Goal: Task Accomplishment & Management: Manage account settings

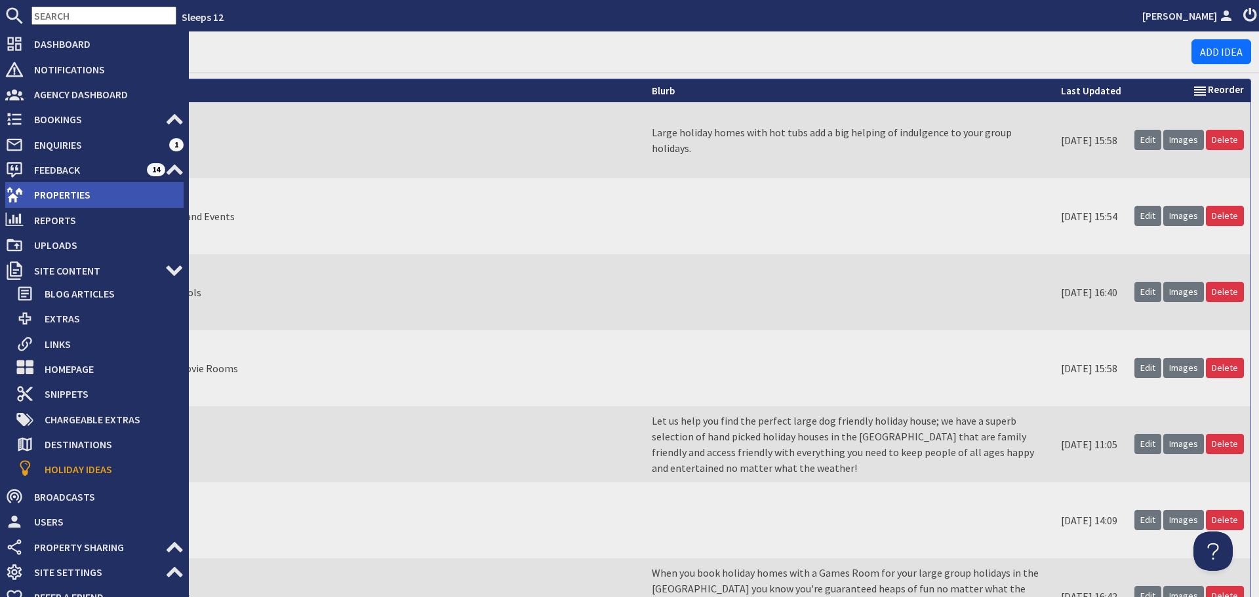
click at [26, 196] on span "Properties" at bounding box center [104, 194] width 160 height 21
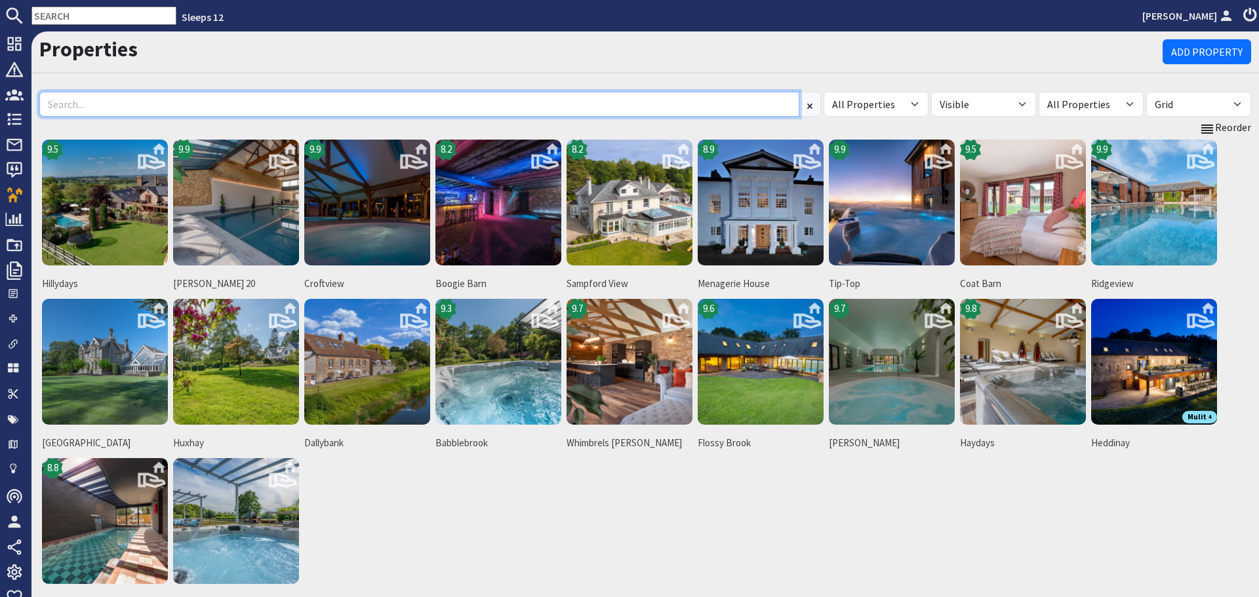
click at [433, 106] on input at bounding box center [419, 104] width 760 height 25
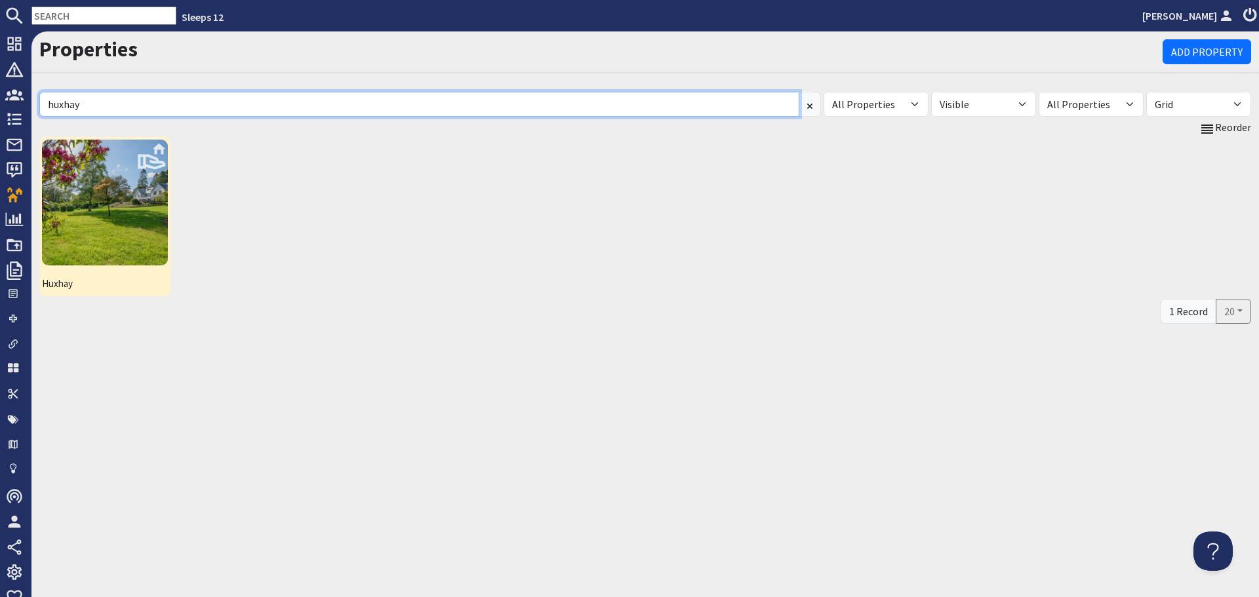
type input "huxhay"
click at [96, 217] on img at bounding box center [105, 203] width 126 height 126
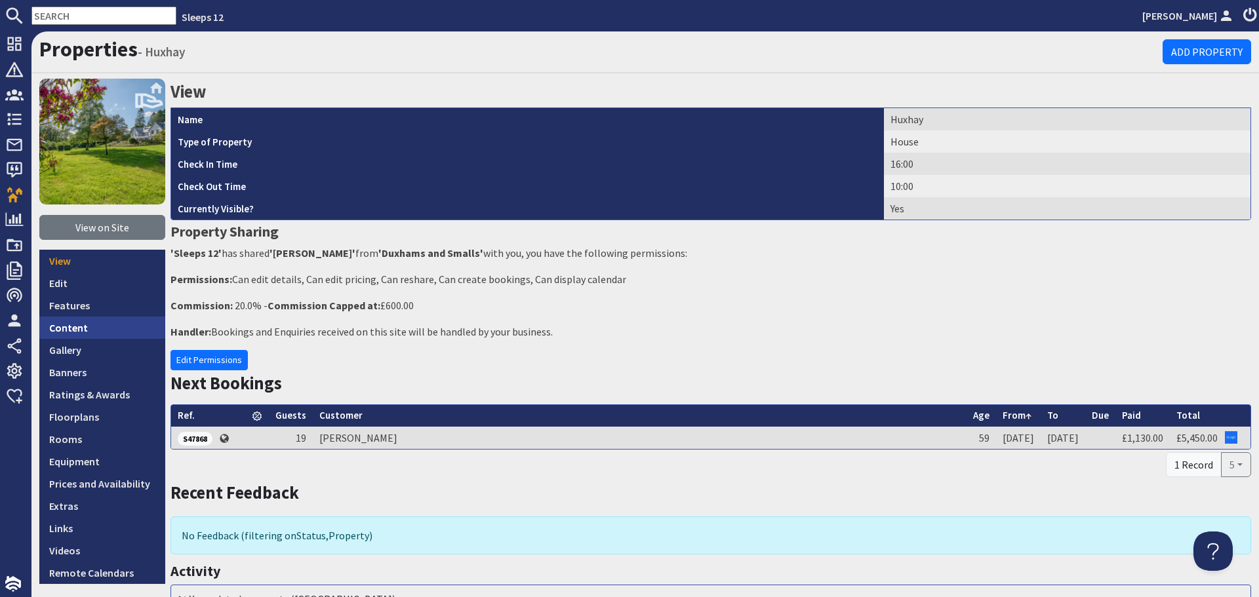
click at [80, 333] on link "Content" at bounding box center [102, 328] width 126 height 22
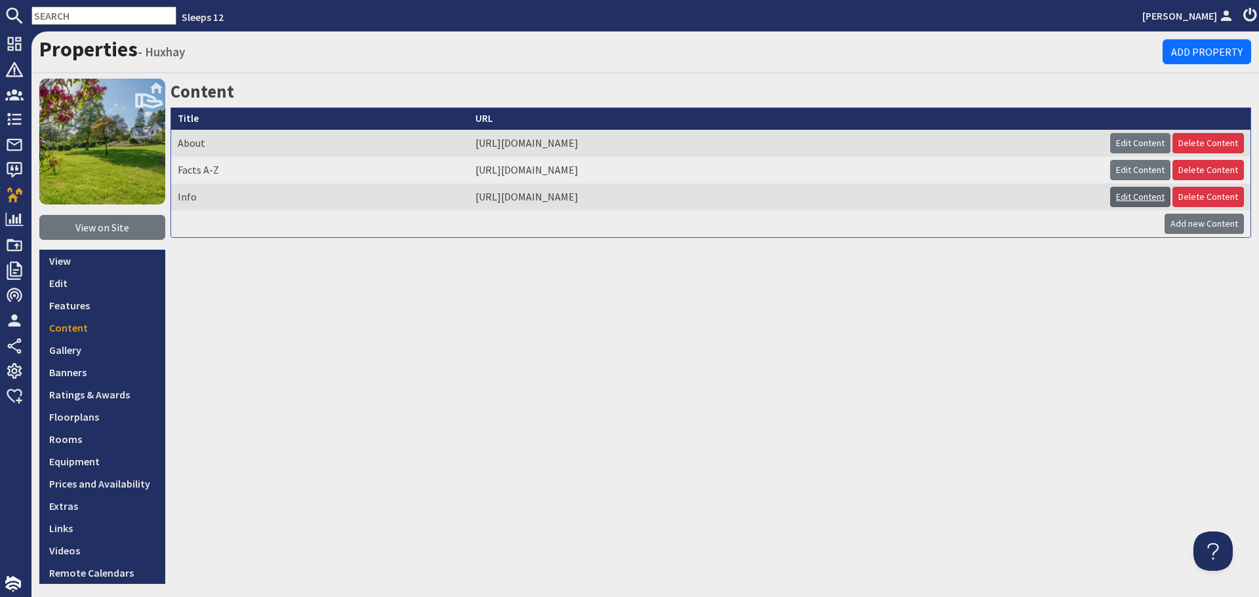
click at [1110, 199] on link "Edit Content" at bounding box center [1140, 197] width 60 height 20
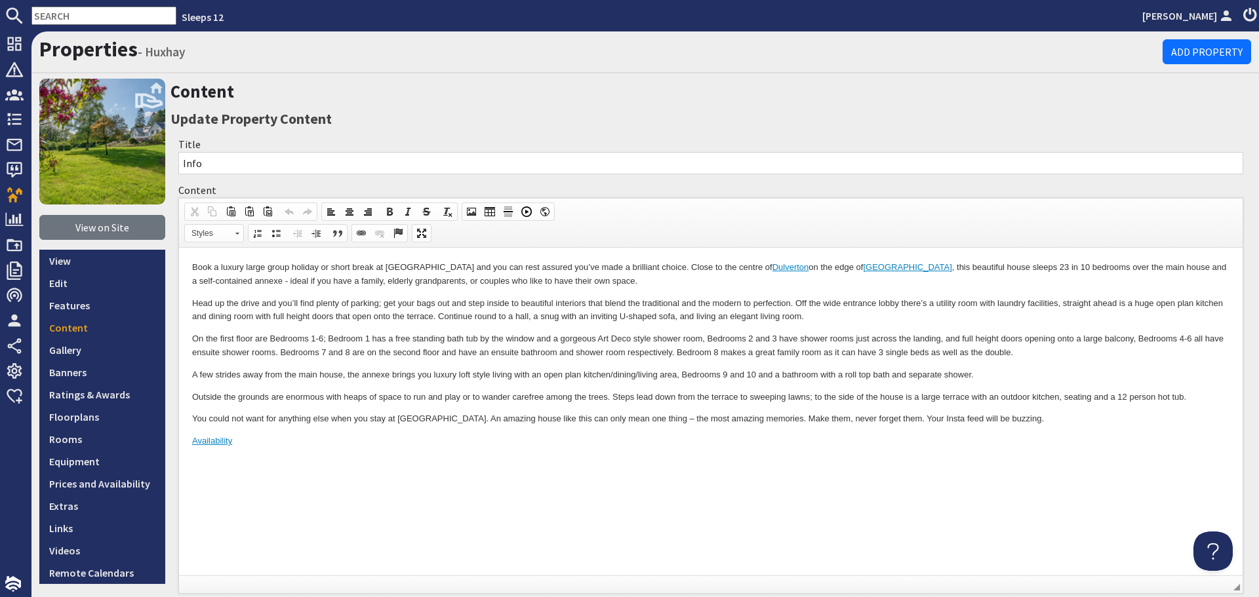
click at [560, 439] on p "Availability" at bounding box center [710, 442] width 1037 height 14
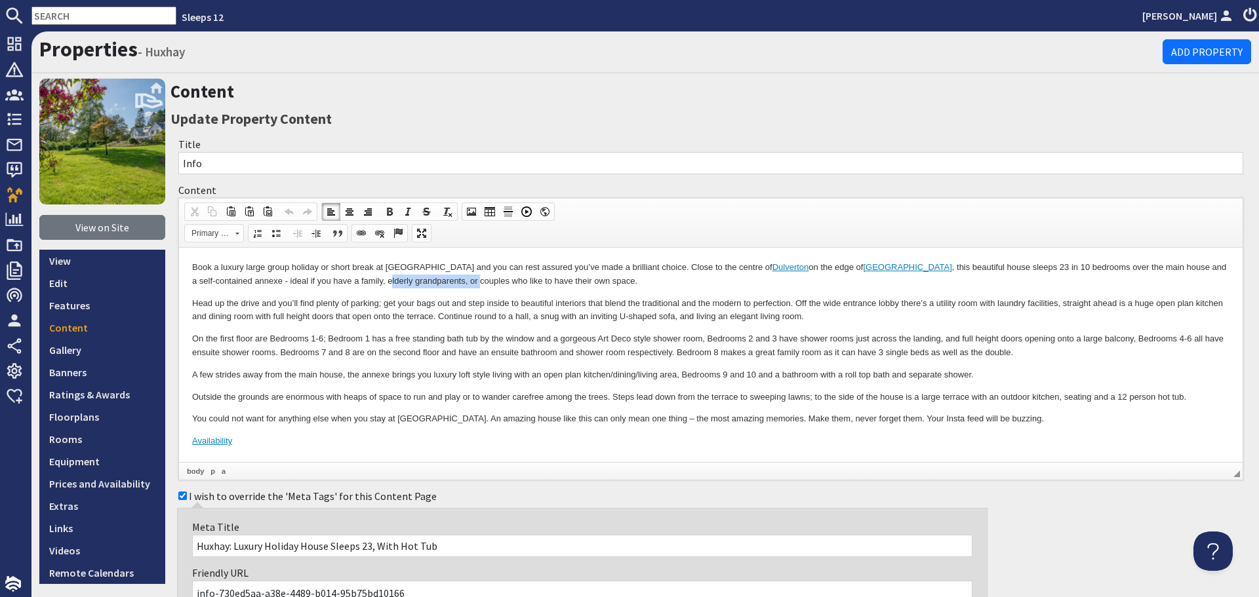
drag, startPoint x: 456, startPoint y: 280, endPoint x: 369, endPoint y: 281, distance: 86.5
click at [369, 281] on p "Book a luxury large group holiday or short break at Huxhay and you can rest ass…" at bounding box center [710, 275] width 1037 height 28
click at [372, 285] on p "Book a luxury large group holiday or short break at Huxhay and you can rest ass…" at bounding box center [710, 275] width 1037 height 28
drag, startPoint x: 444, startPoint y: 281, endPoint x: 846, endPoint y: 376, distance: 413.1
click at [366, 283] on p "Book a luxury large group holiday or short break at Huxhay and you can rest ass…" at bounding box center [710, 275] width 1037 height 28
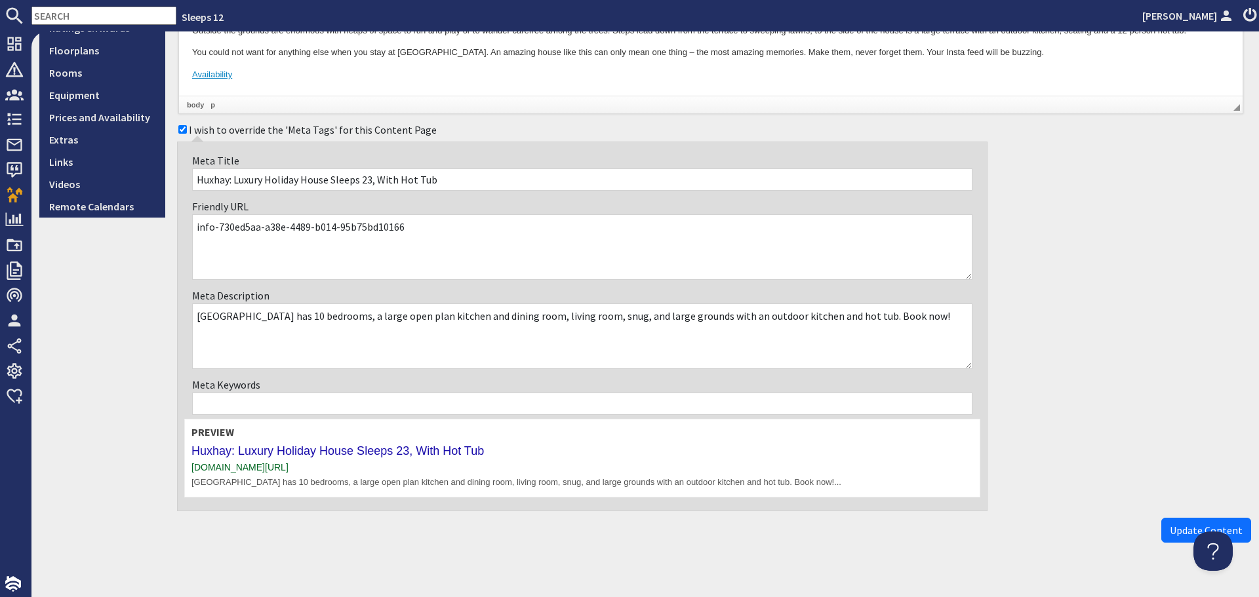
scroll to position [384, 0]
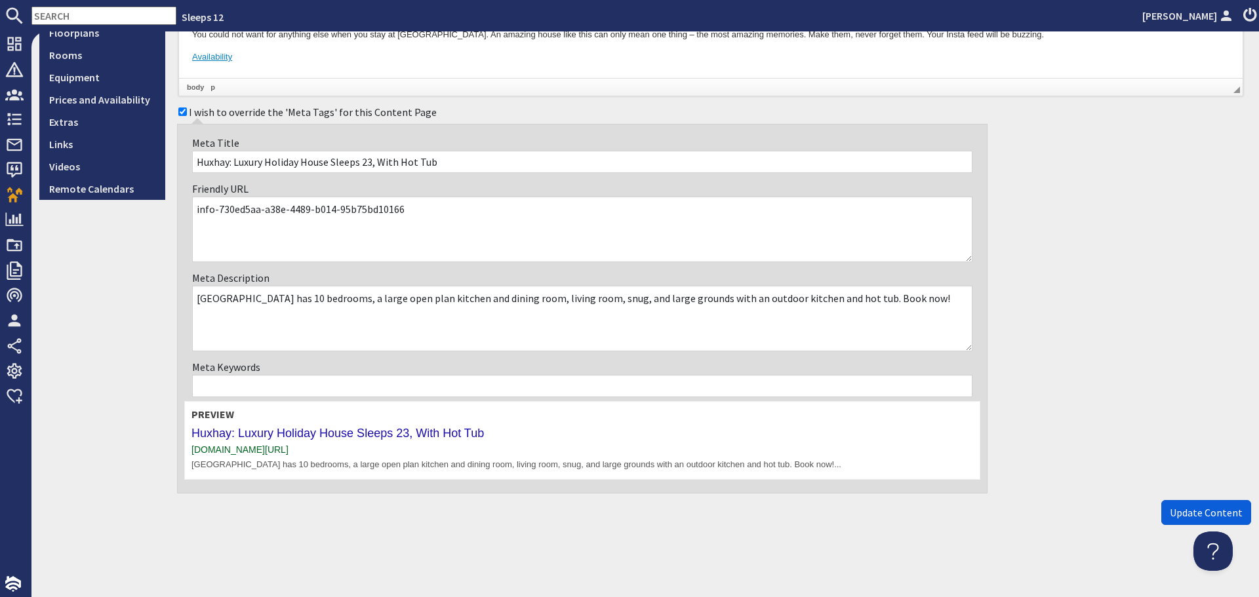
click at [1161, 509] on button "Update Content" at bounding box center [1206, 512] width 90 height 25
